Goal: Transaction & Acquisition: Obtain resource

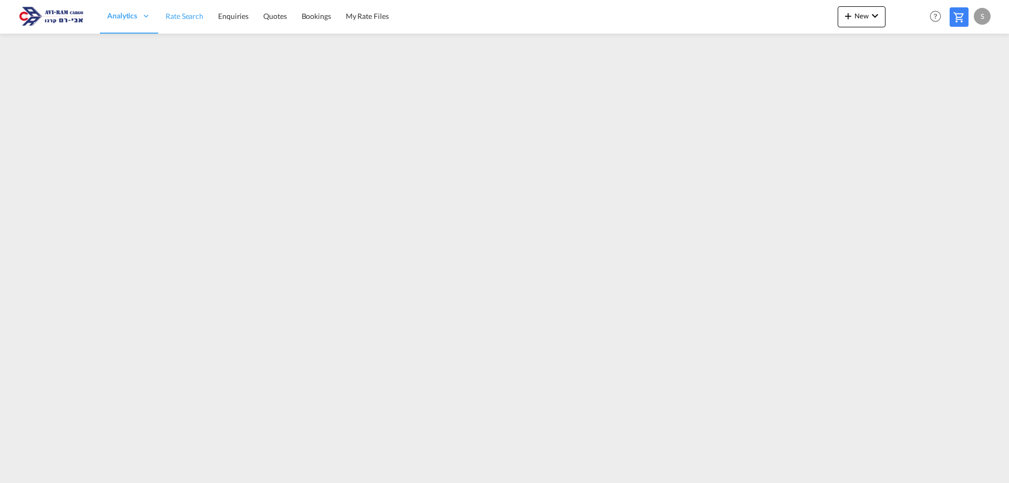
click at [196, 19] on span "Rate Search" at bounding box center [184, 16] width 38 height 9
click at [192, 12] on span "Rate Search" at bounding box center [184, 16] width 38 height 9
click at [358, 15] on span "My Rate Files" at bounding box center [367, 16] width 43 height 9
click at [181, 20] on span "Rate Search" at bounding box center [184, 16] width 38 height 9
click at [162, 17] on link "Rate Search" at bounding box center [184, 16] width 53 height 34
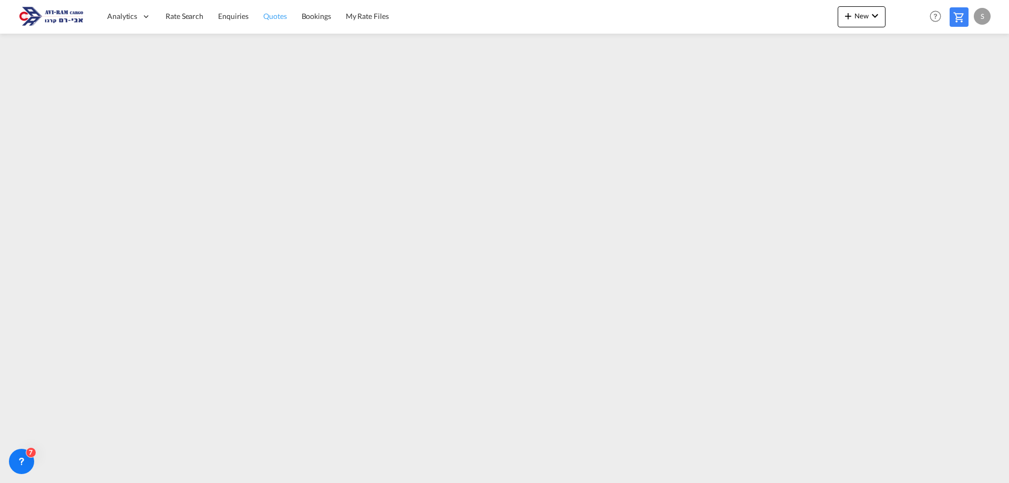
click at [257, 11] on link "Quotes" at bounding box center [275, 16] width 38 height 34
click at [182, 19] on span "Rate Search" at bounding box center [184, 16] width 38 height 9
click at [266, 14] on span "Quotes" at bounding box center [274, 16] width 23 height 9
click at [867, 18] on span "New" at bounding box center [861, 16] width 39 height 8
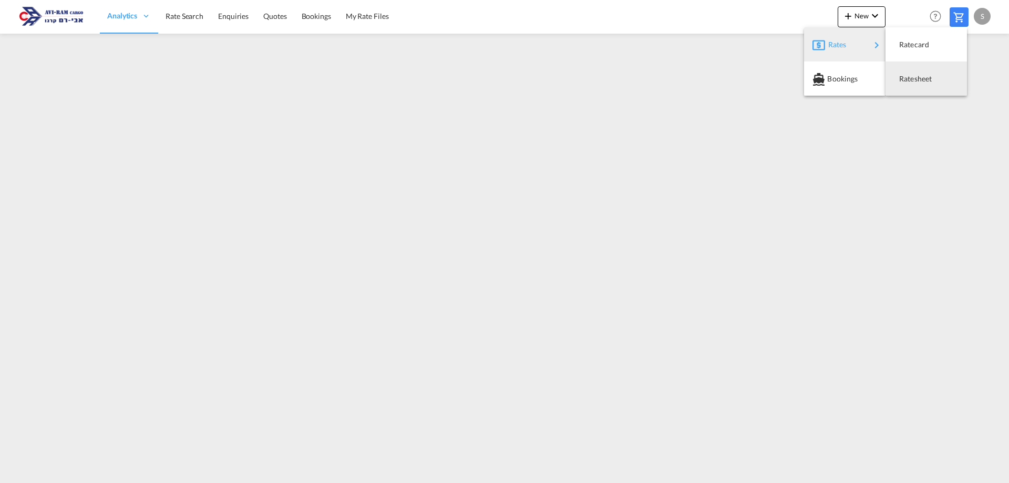
click at [910, 77] on span "Ratesheet" at bounding box center [905, 78] width 12 height 21
click at [268, 11] on span "Quotes" at bounding box center [274, 16] width 23 height 11
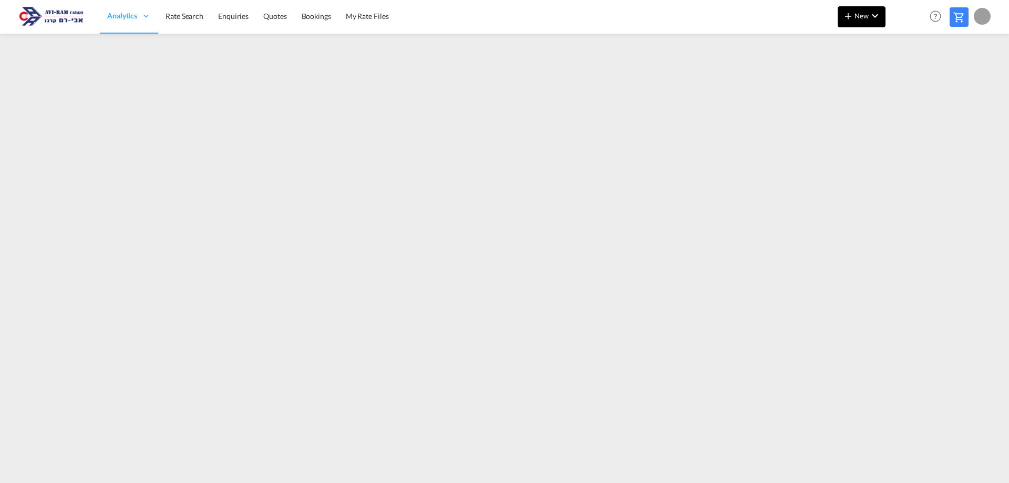
click at [863, 16] on span "New" at bounding box center [861, 16] width 39 height 8
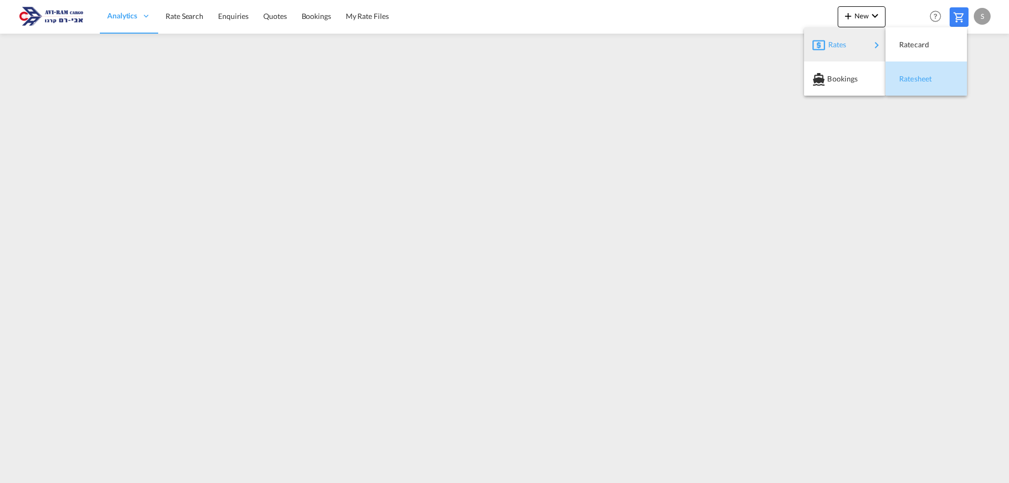
click at [909, 74] on span "Ratesheet" at bounding box center [905, 78] width 12 height 21
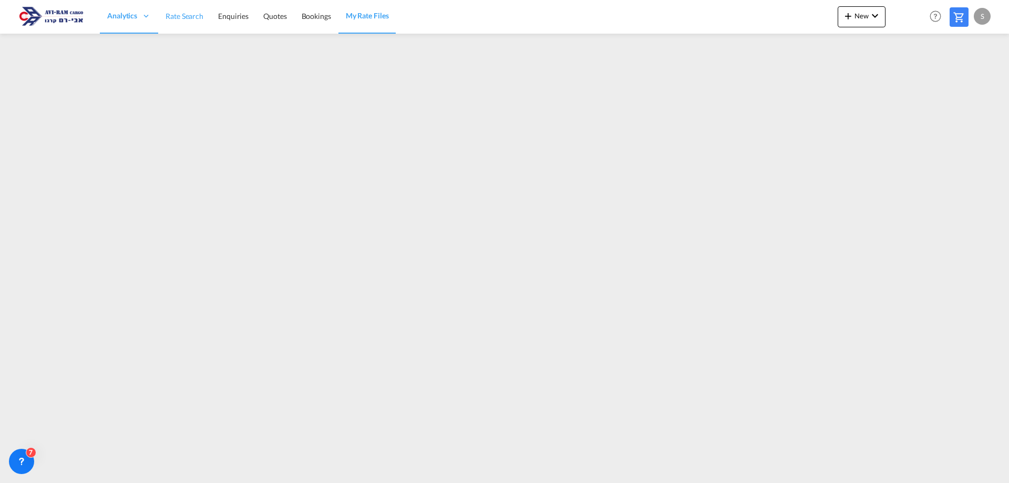
click at [181, 15] on span "Rate Search" at bounding box center [184, 16] width 38 height 9
